Goal: Find specific page/section: Find specific page/section

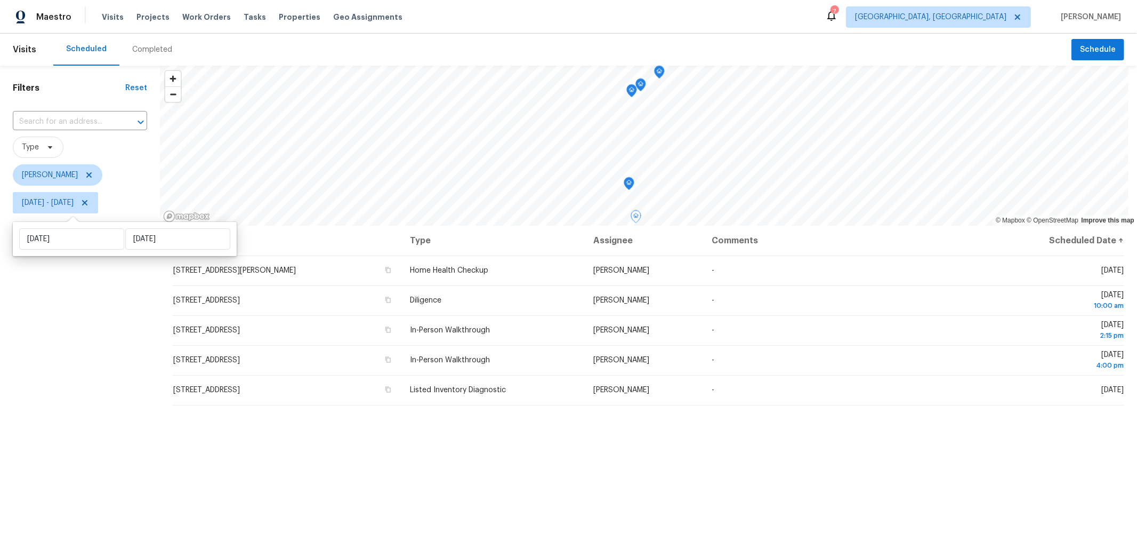
click at [513, 435] on div "Address Type Assignee Comments Scheduled Date ↑ [STREET_ADDRESS][PERSON_NAME] H…" at bounding box center [648, 442] width 977 height 432
click at [284, 16] on span "Properties" at bounding box center [300, 17] width 42 height 11
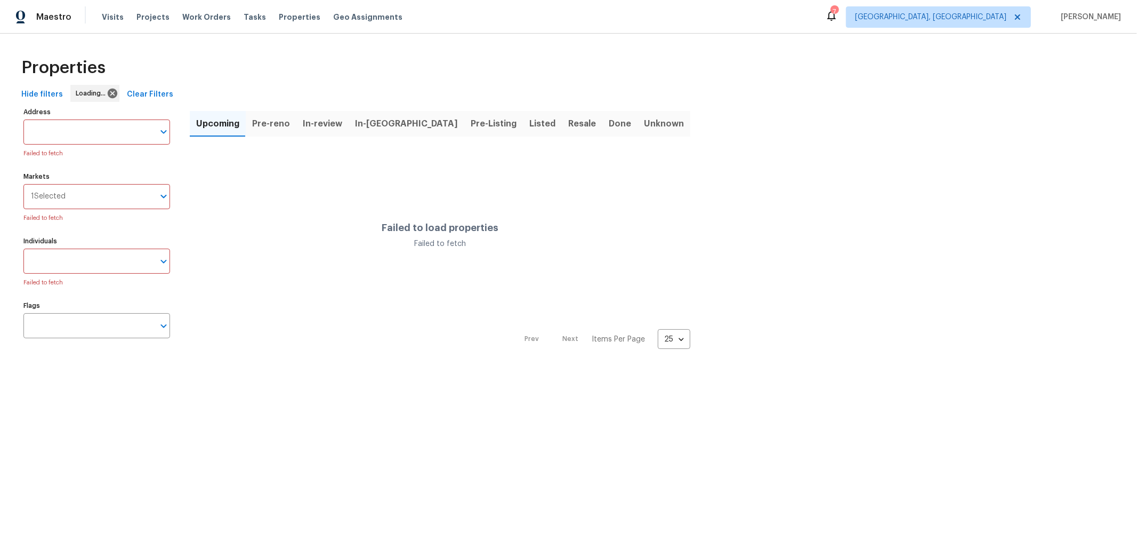
click at [379, 126] on span "In-[GEOGRAPHIC_DATA]" at bounding box center [406, 123] width 103 height 15
